Goal: Information Seeking & Learning: Learn about a topic

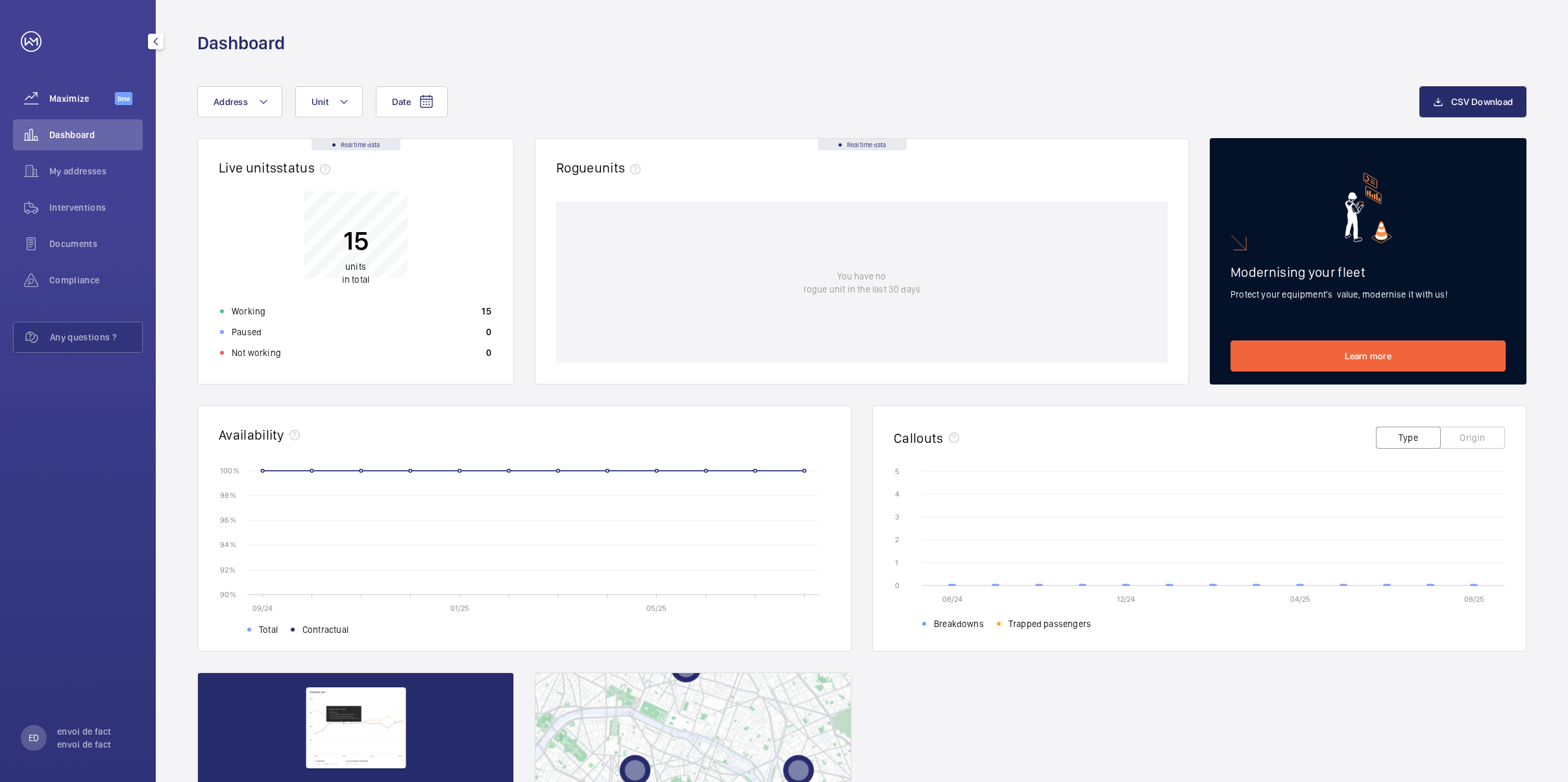
click at [61, 110] on div "Maximize Beta" at bounding box center [78, 98] width 129 height 31
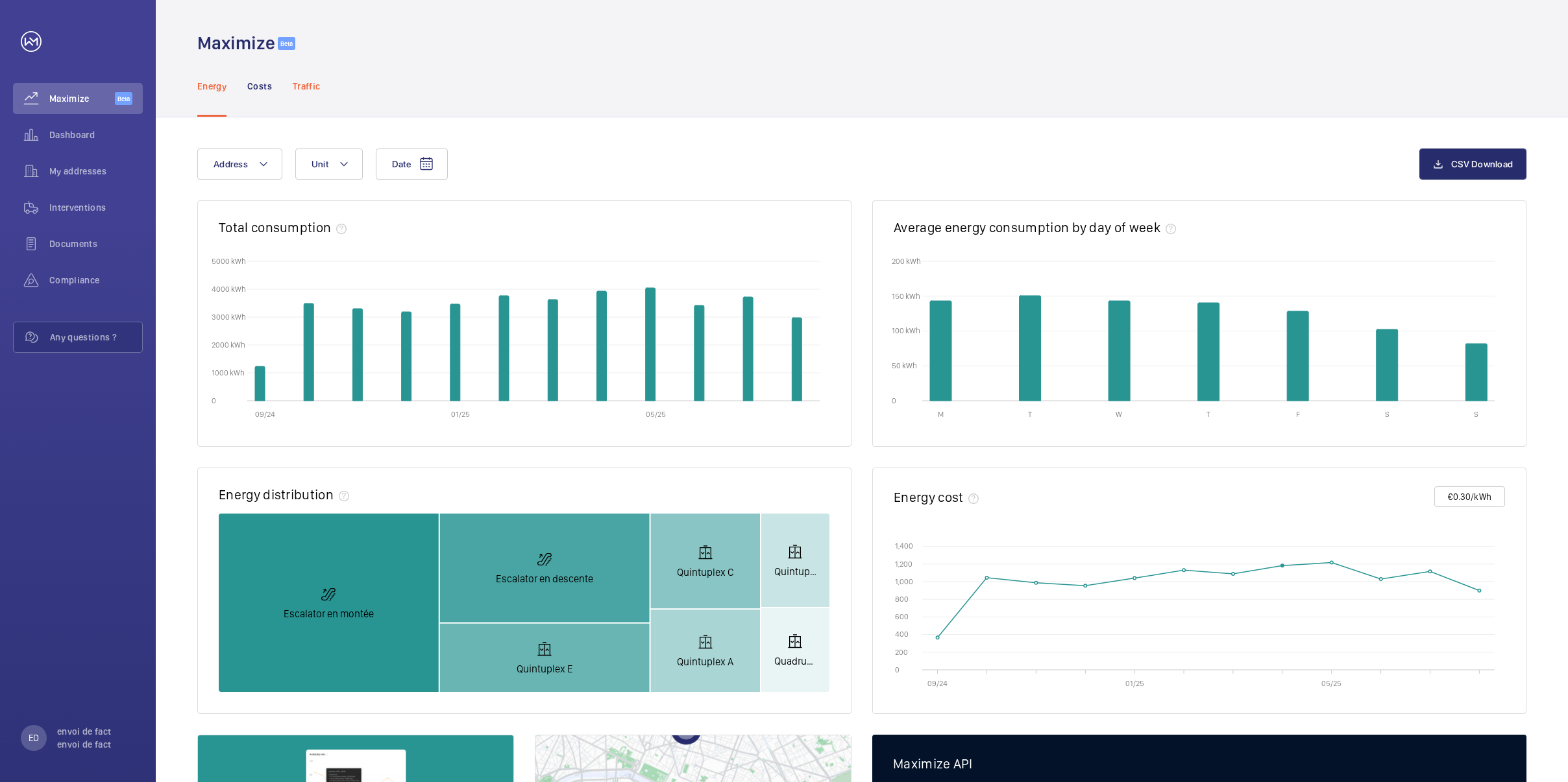
click at [293, 93] on div "Traffic" at bounding box center [306, 86] width 27 height 62
